Goal: Task Accomplishment & Management: Use online tool/utility

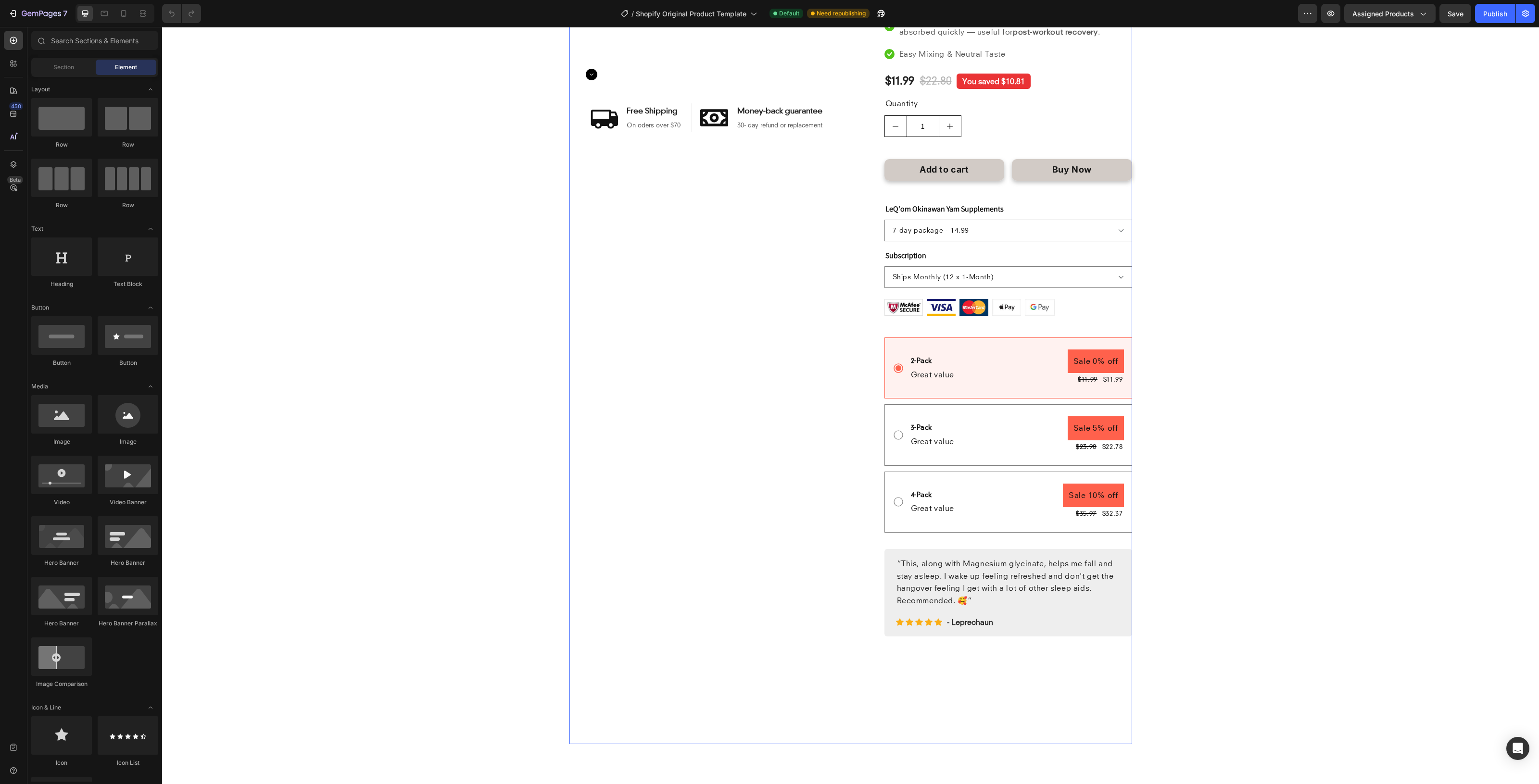
scroll to position [300, 0]
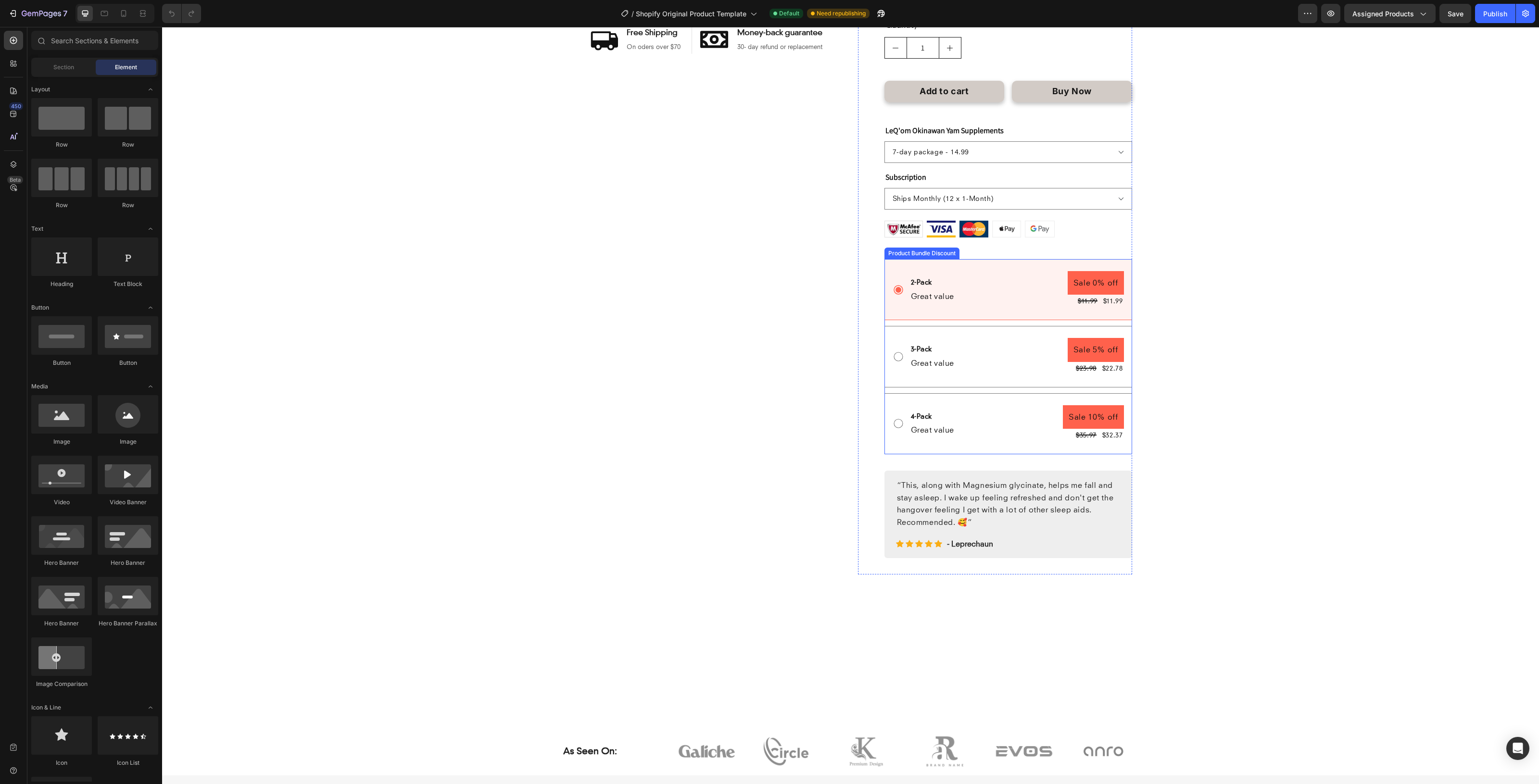
click at [896, 361] on icon at bounding box center [898, 356] width 11 height 11
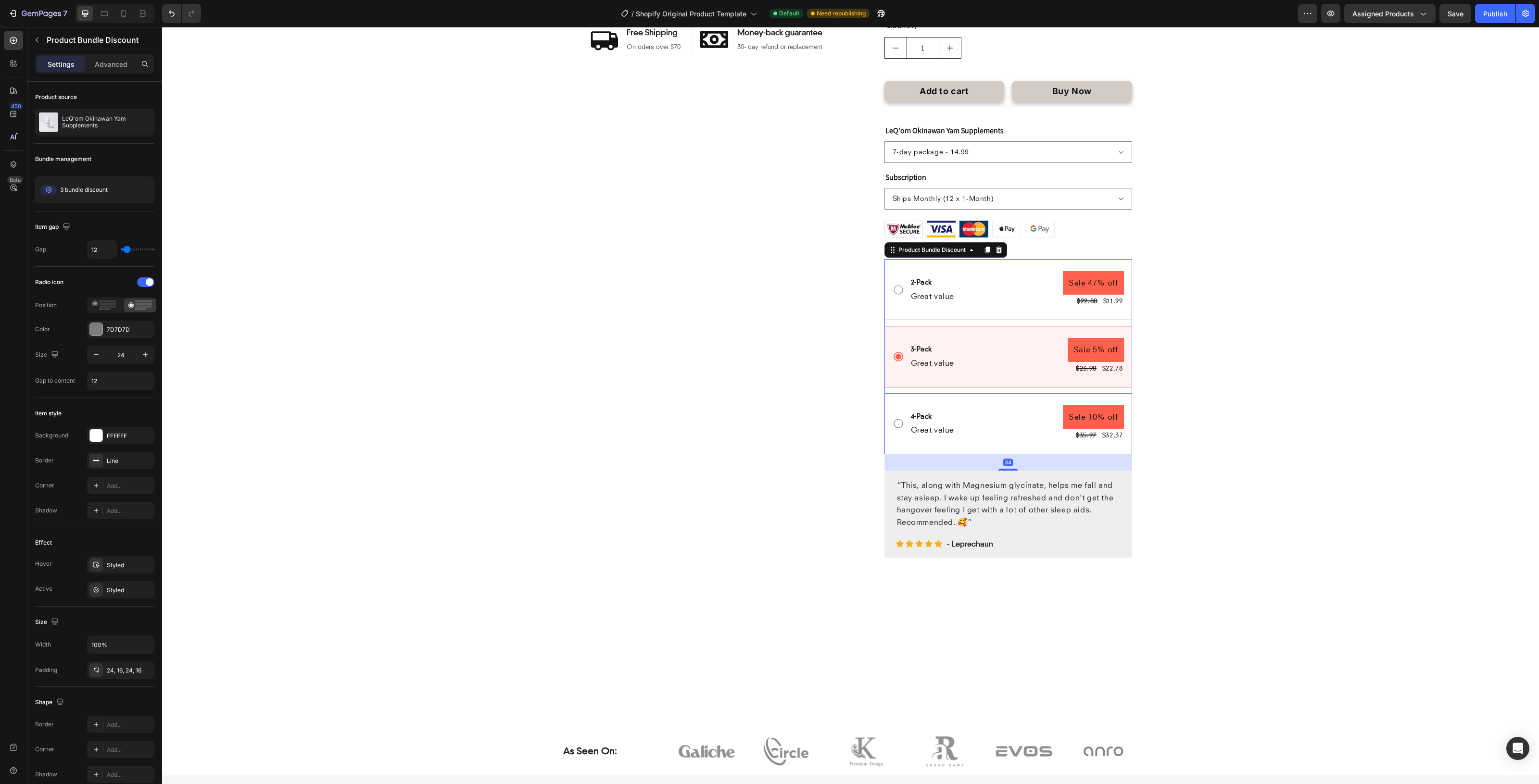
click at [897, 423] on icon at bounding box center [898, 423] width 11 height 11
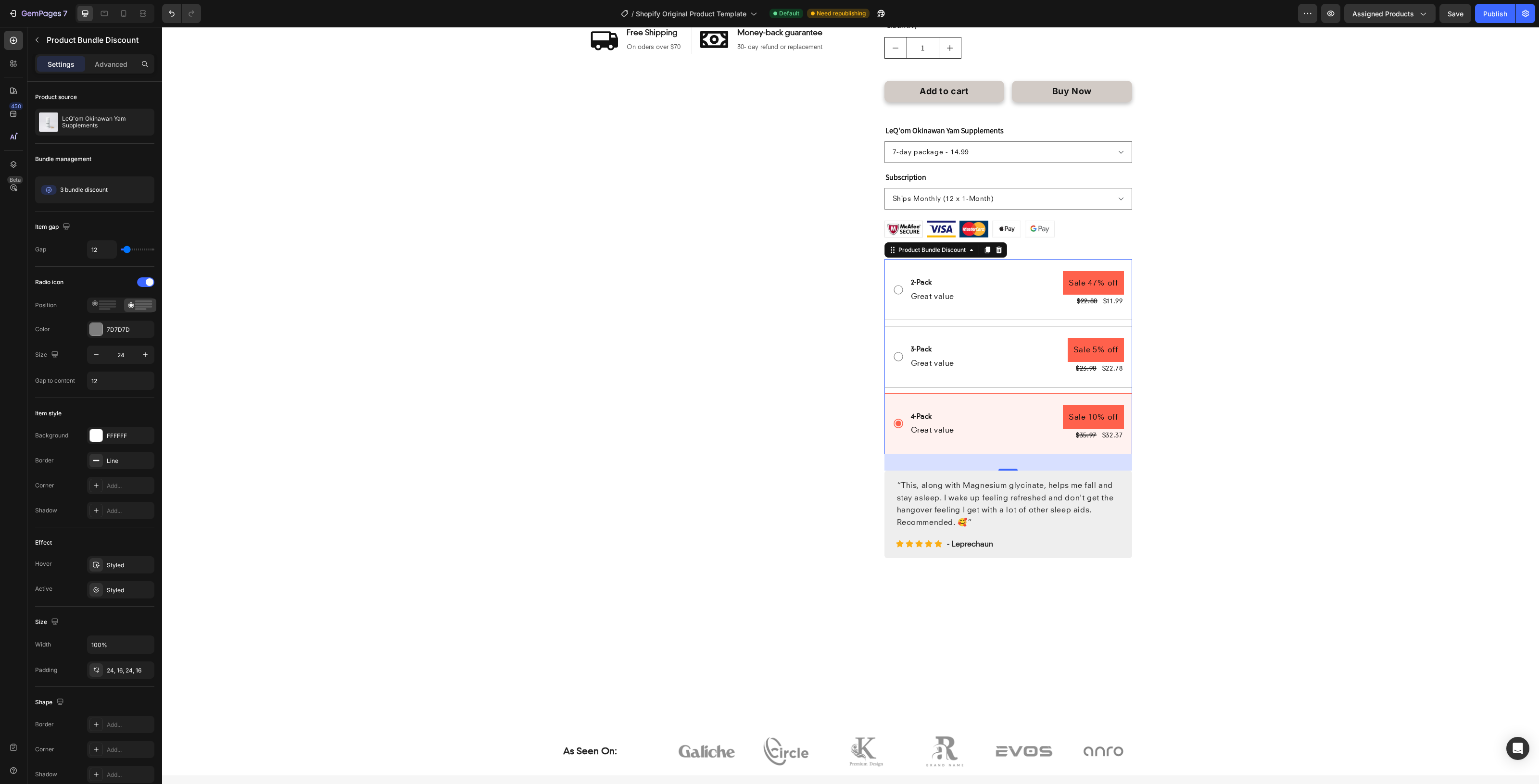
click at [896, 292] on icon at bounding box center [898, 290] width 11 height 11
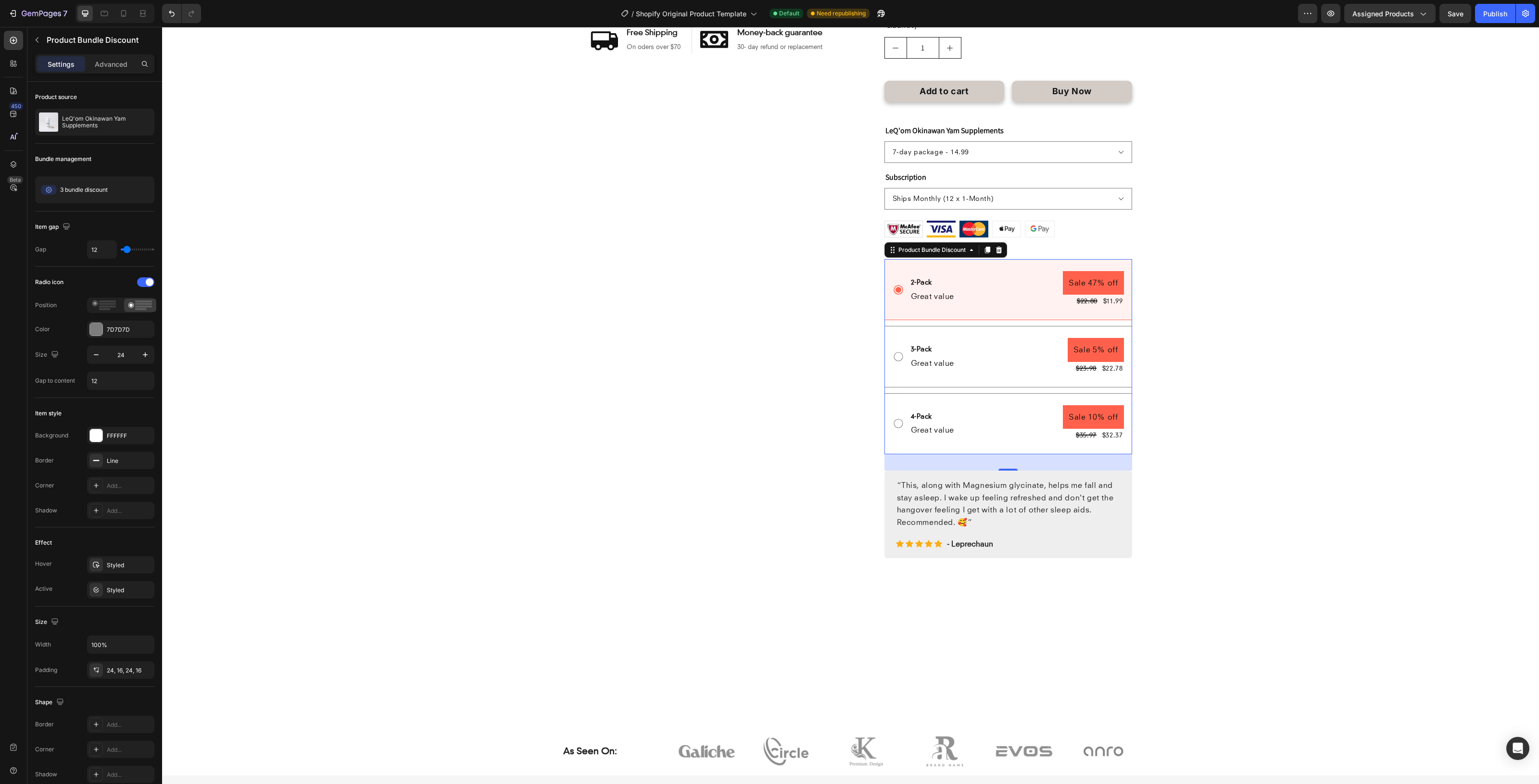
click at [893, 356] on icon at bounding box center [898, 356] width 11 height 11
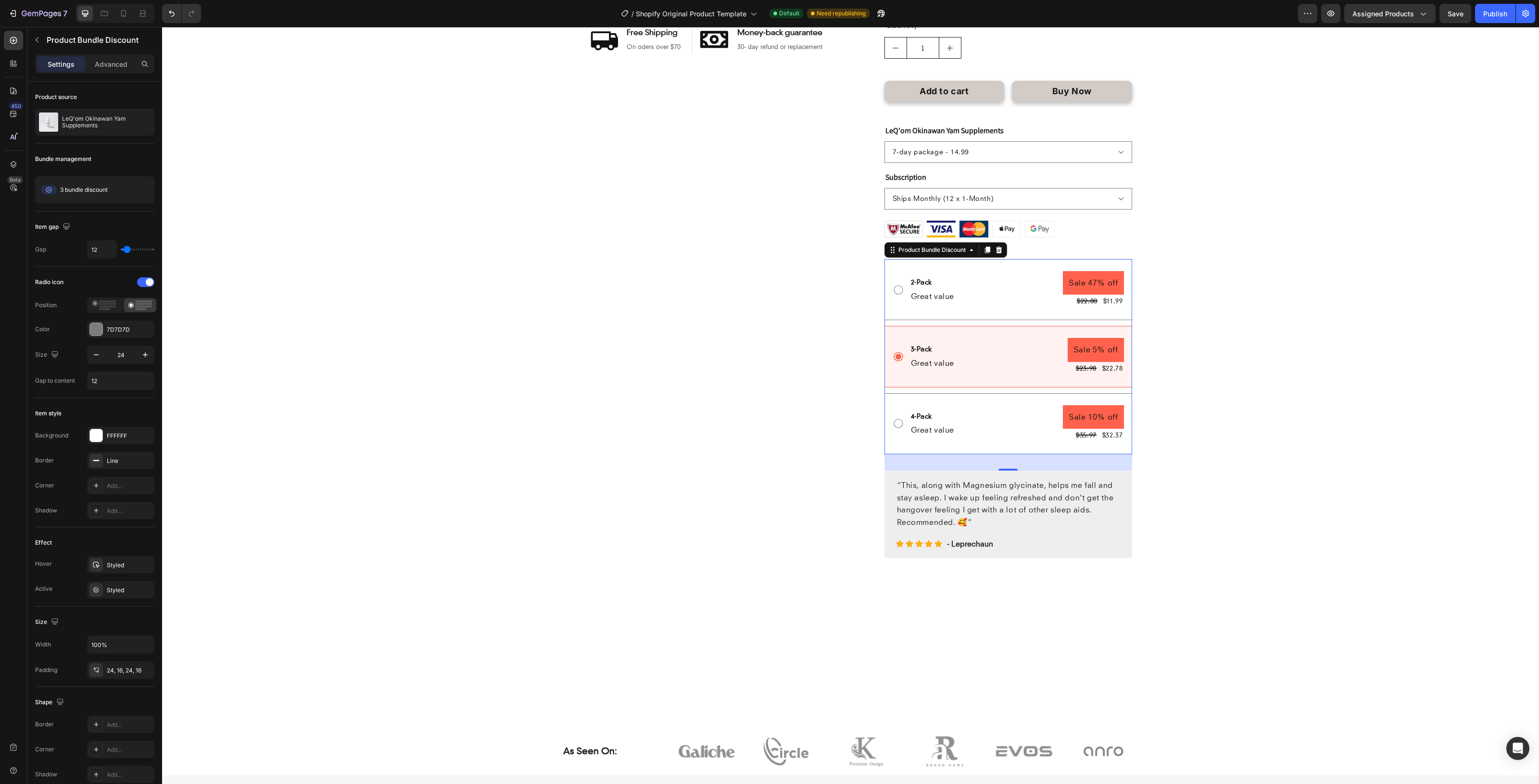
click at [895, 425] on icon at bounding box center [898, 423] width 11 height 11
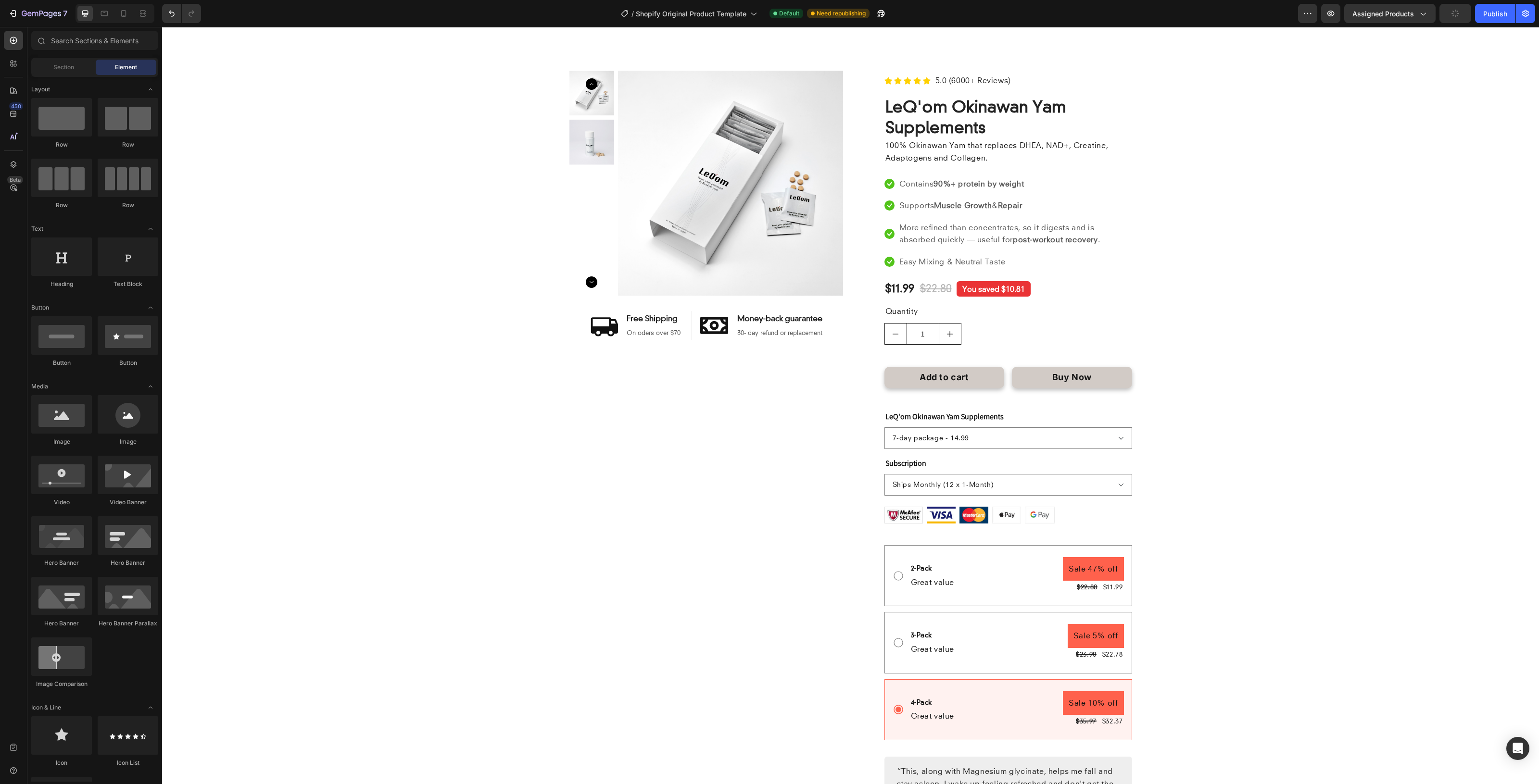
scroll to position [0, 0]
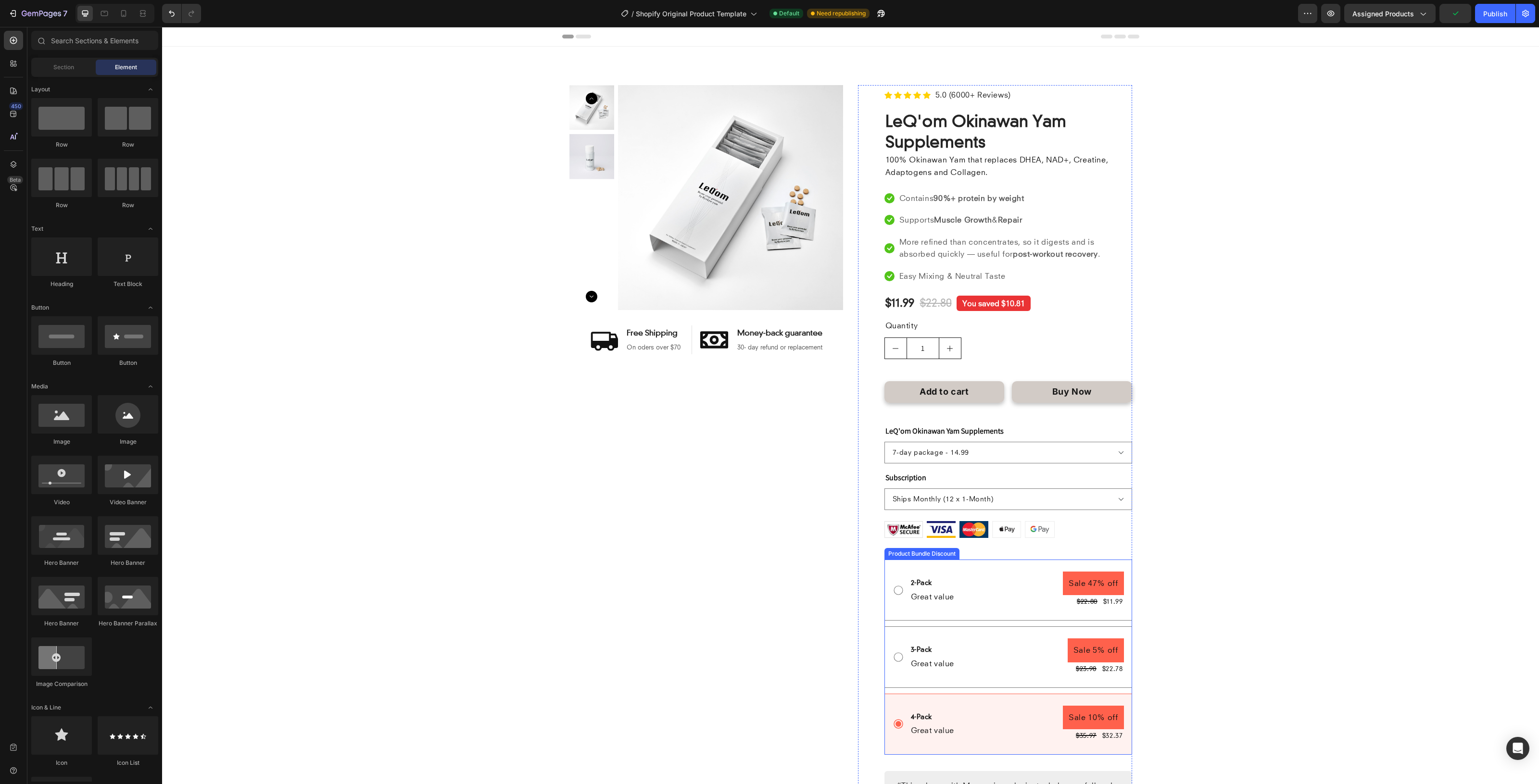
click at [982, 643] on div "3-Pack Text Block Great value Text Block Sale 5% off Product Badge $23.98 Produ…" at bounding box center [1017, 657] width 214 height 37
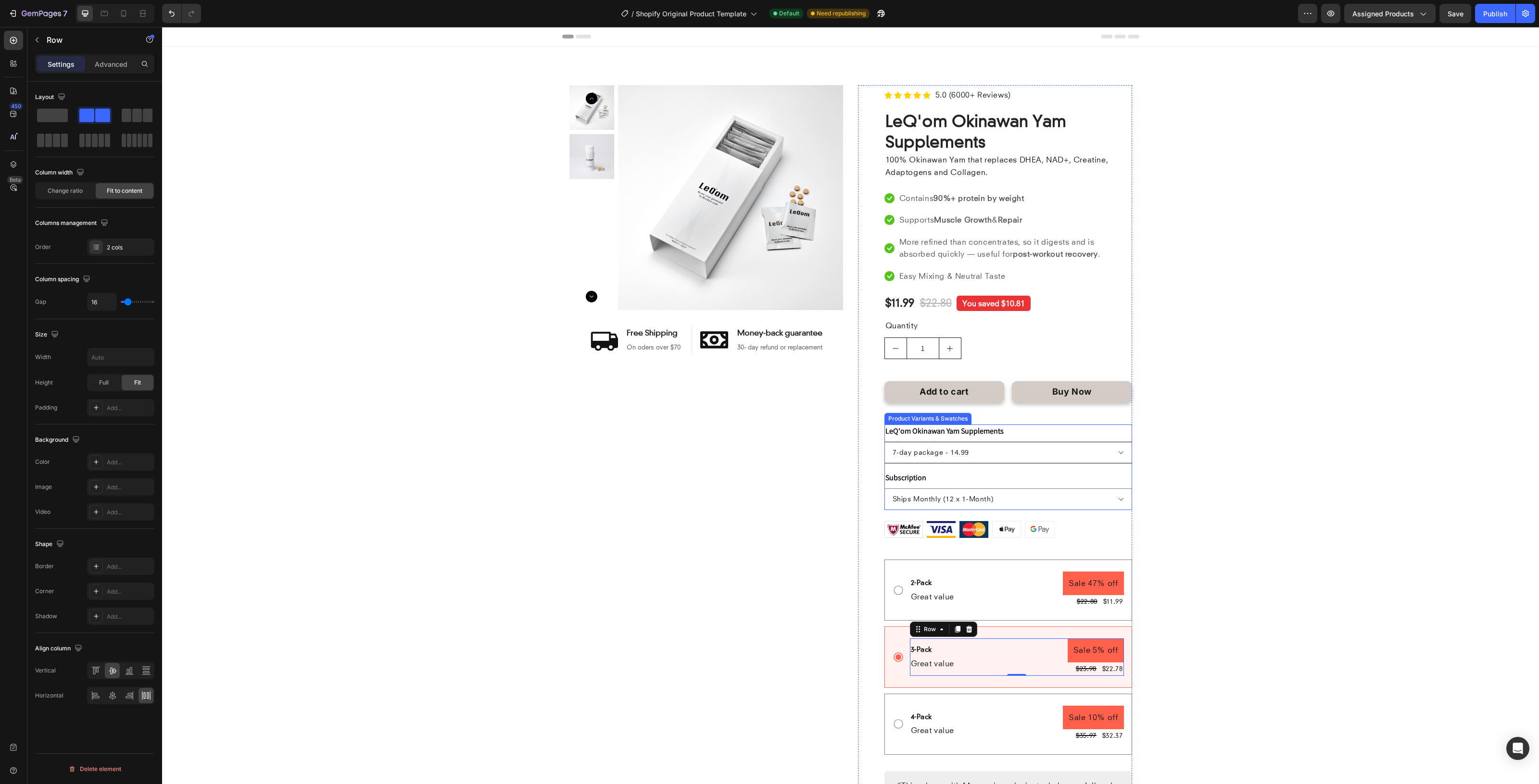
click at [1037, 453] on select "7-day package - 14.99 30-day package - 21.99" at bounding box center [1008, 453] width 248 height 21
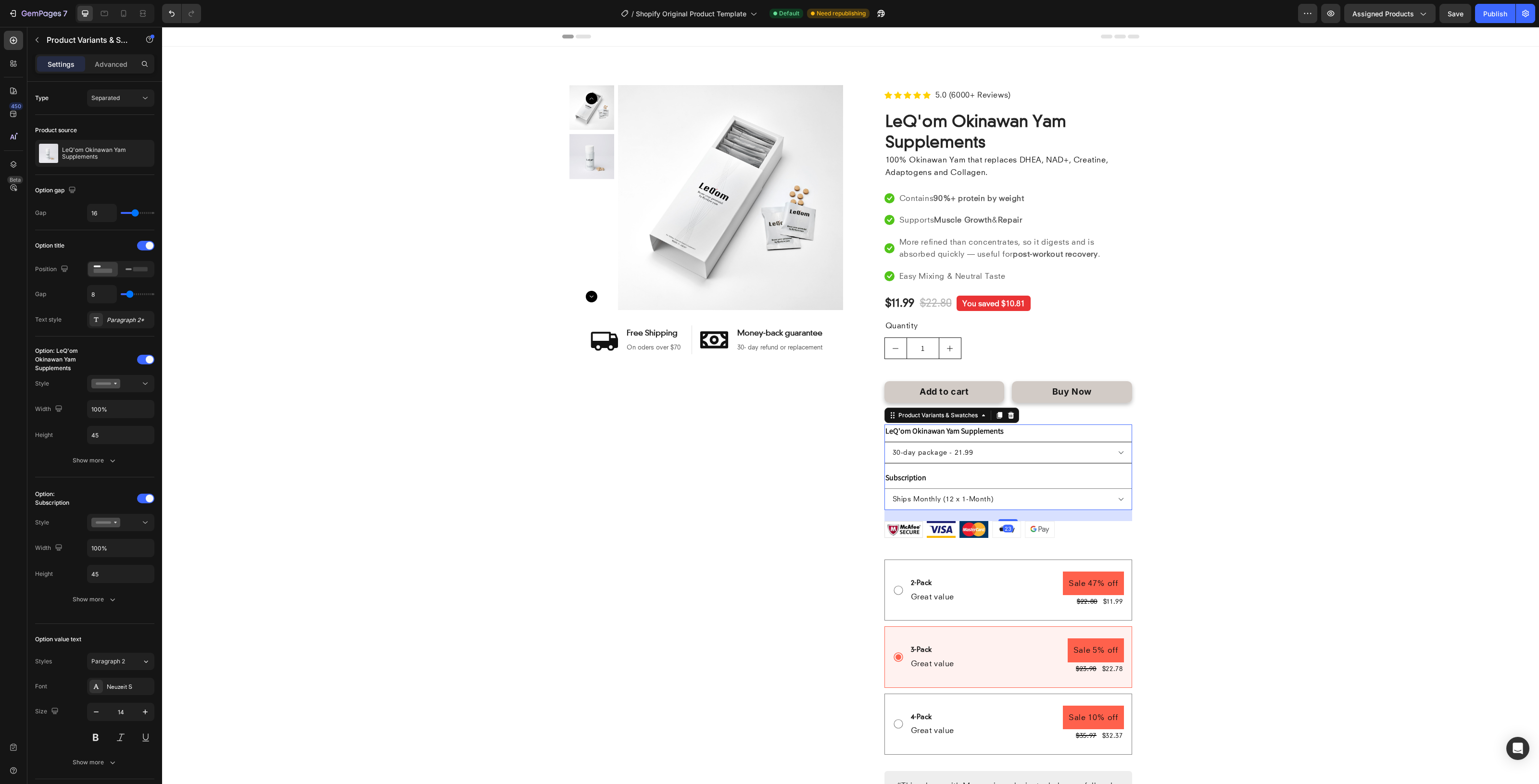
click at [884, 442] on select "7-day package - 14.99 30-day package - 21.99" at bounding box center [1008, 453] width 248 height 21
select select "30-day package - 21.99"
click at [1063, 494] on select "Ships Monthly (12 x 1-Month) Ships Every 2 Months (6 x 2-Month) Ships Every 3 M…" at bounding box center [1008, 499] width 248 height 21
click at [884, 488] on select "Ships Monthly (12 x 1-Month) Ships Every 2 Months (6 x 2-Month) Ships Every 3 M…" at bounding box center [1008, 499] width 248 height 21
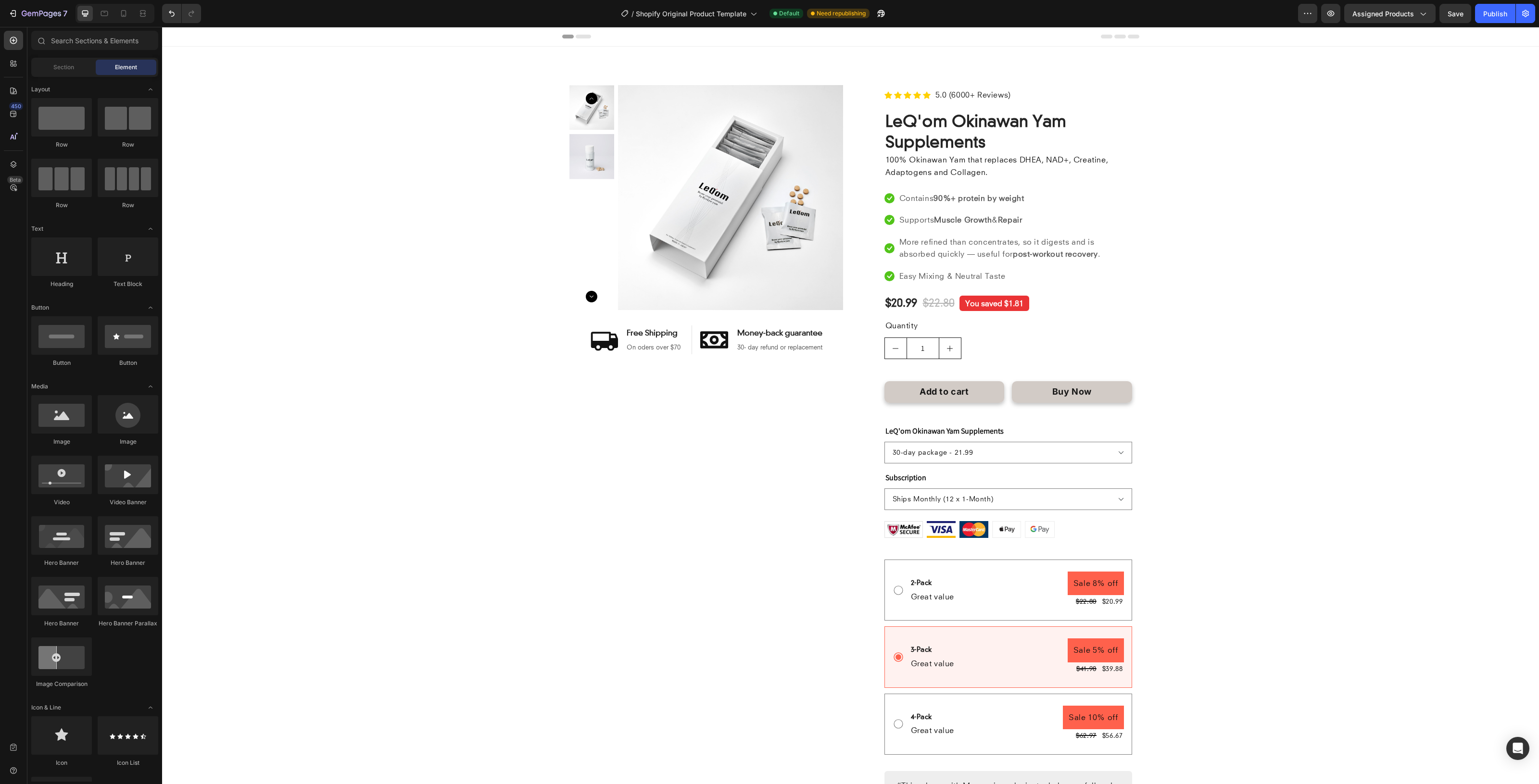
click at [37, 8] on div "7" at bounding box center [44, 13] width 45 height 11
